Goal: Navigation & Orientation: Find specific page/section

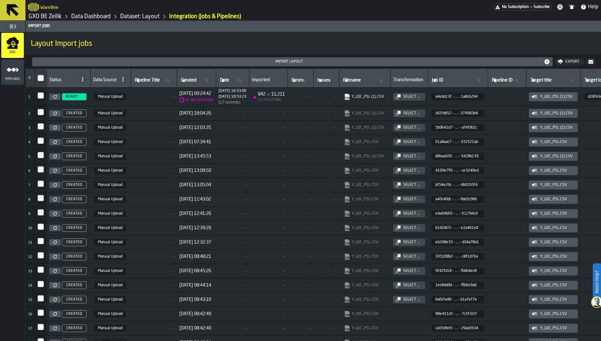
click at [51, 16] on link "GXO BE Zellik" at bounding box center [45, 16] width 33 height 7
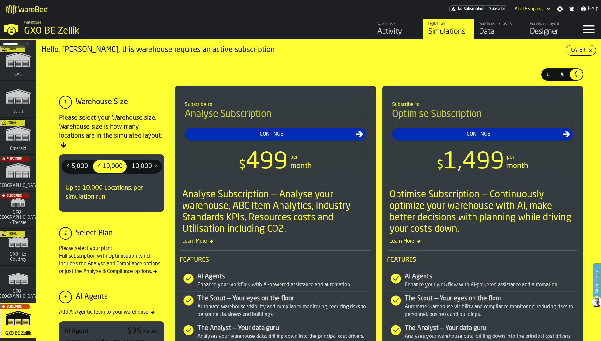
scroll to position [38, 0]
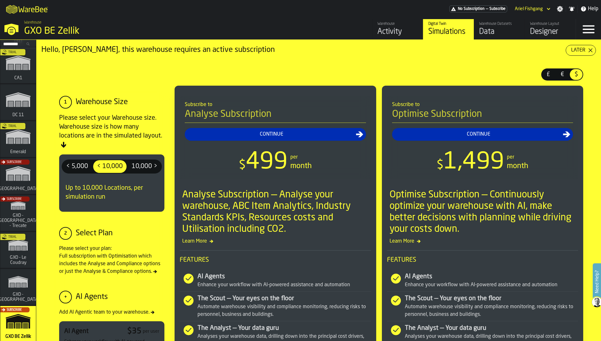
click at [21, 137] on div "Trial" at bounding box center [17, 140] width 36 height 37
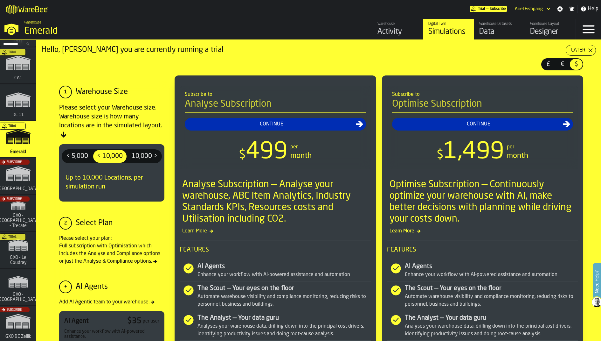
click at [494, 29] on div "Data" at bounding box center [499, 32] width 40 height 10
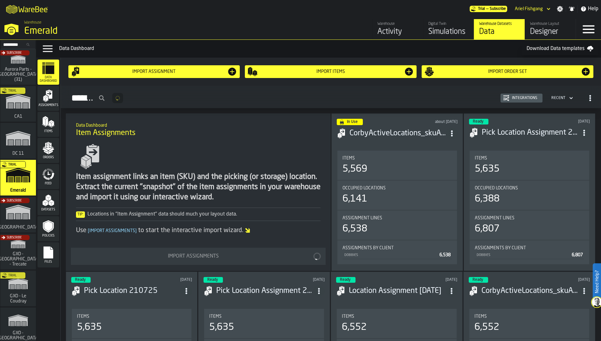
click at [415, 91] on div "Assignments Integrations Recent" at bounding box center [331, 98] width 530 height 15
